Goal: Information Seeking & Learning: Understand process/instructions

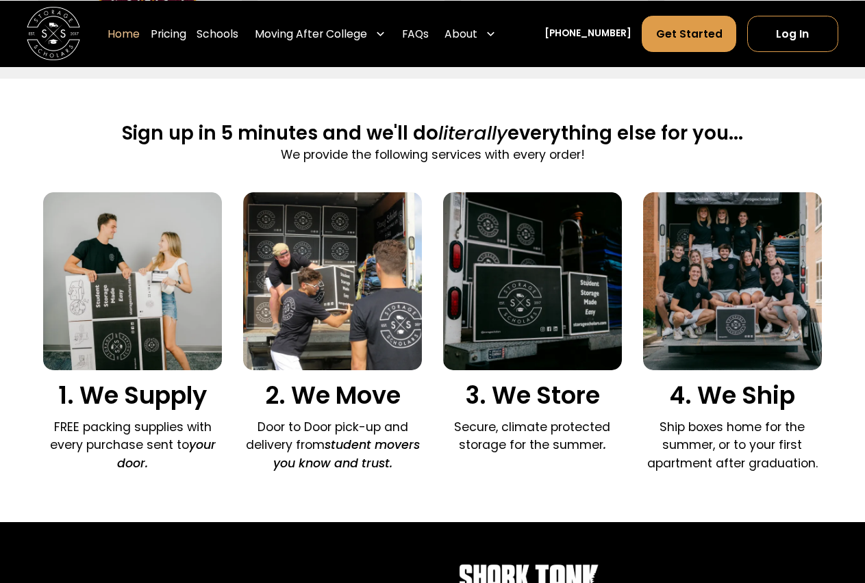
scroll to position [1027, 0]
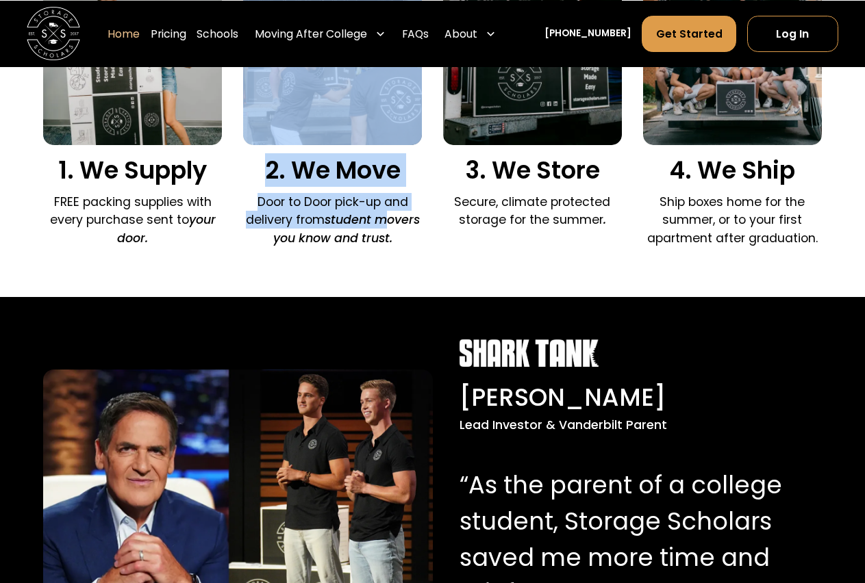
drag, startPoint x: 148, startPoint y: 244, endPoint x: 287, endPoint y: 186, distance: 150.7
click at [321, 201] on div "1. We Supply FREE packing supplies with every purchase sent to your door. 2. We…" at bounding box center [432, 110] width 779 height 287
click at [263, 173] on h3 "2. We Move" at bounding box center [332, 170] width 179 height 29
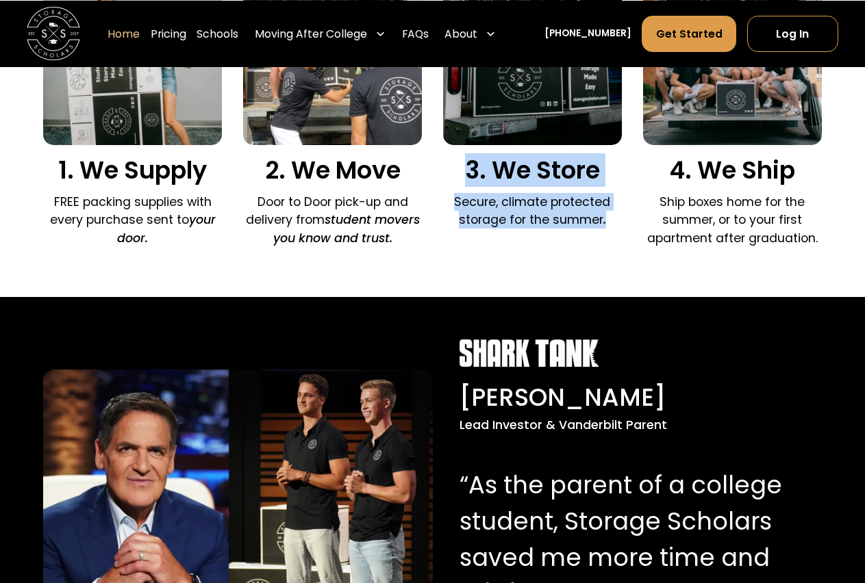
drag, startPoint x: 461, startPoint y: 173, endPoint x: 616, endPoint y: 222, distance: 162.9
click at [616, 222] on div "3. We Store Secure, climate protected storage for the summer ." at bounding box center [532, 101] width 179 height 269
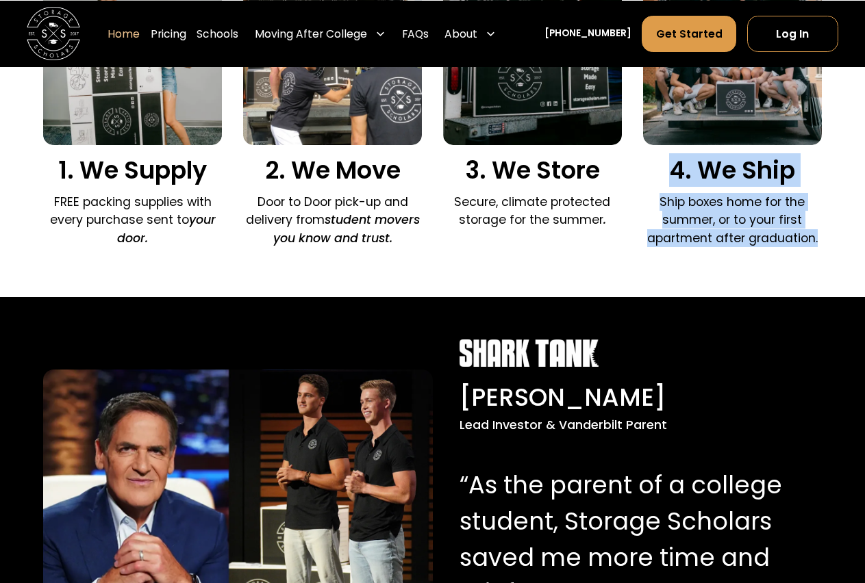
drag, startPoint x: 823, startPoint y: 235, endPoint x: 640, endPoint y: 168, distance: 194.5
click at [640, 168] on div "Sign up in 5 minutes and we'll do literally everything else for you... We provi…" at bounding box center [432, 75] width 865 height 444
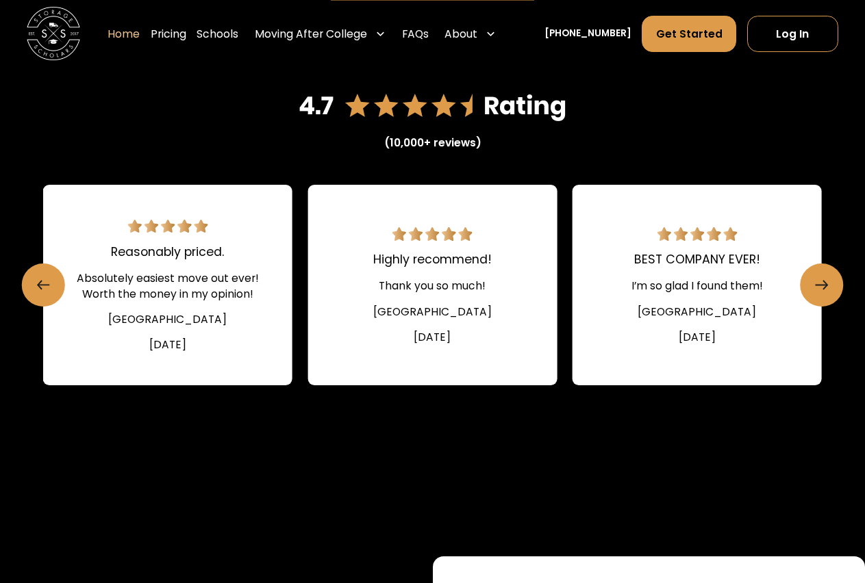
scroll to position [1849, 0]
